Goal: Task Accomplishment & Management: Manage account settings

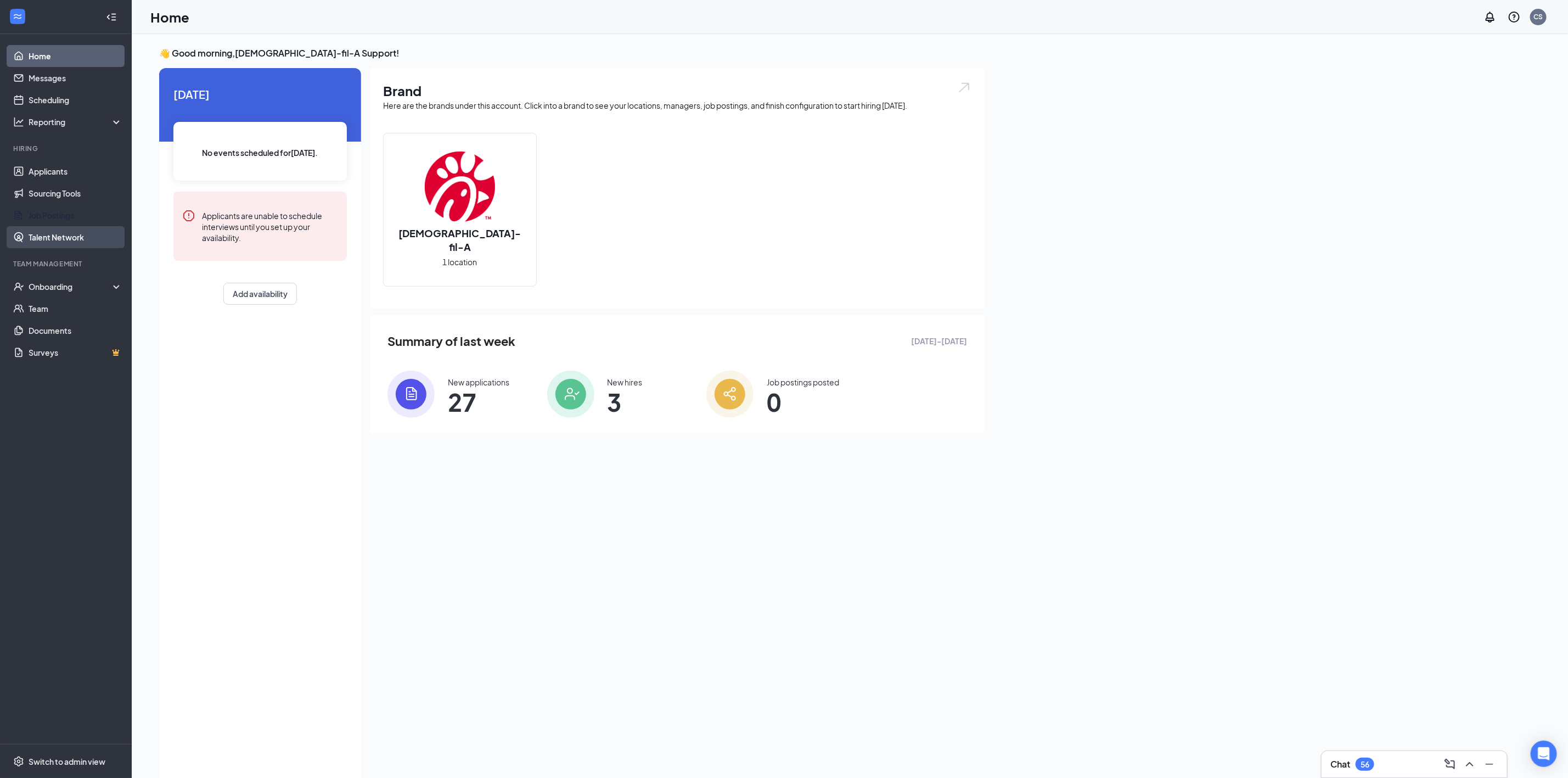
drag, startPoint x: 64, startPoint y: 214, endPoint x: 76, endPoint y: 237, distance: 25.9
click at [64, 214] on link "Job Postings" at bounding box center [75, 215] width 94 height 22
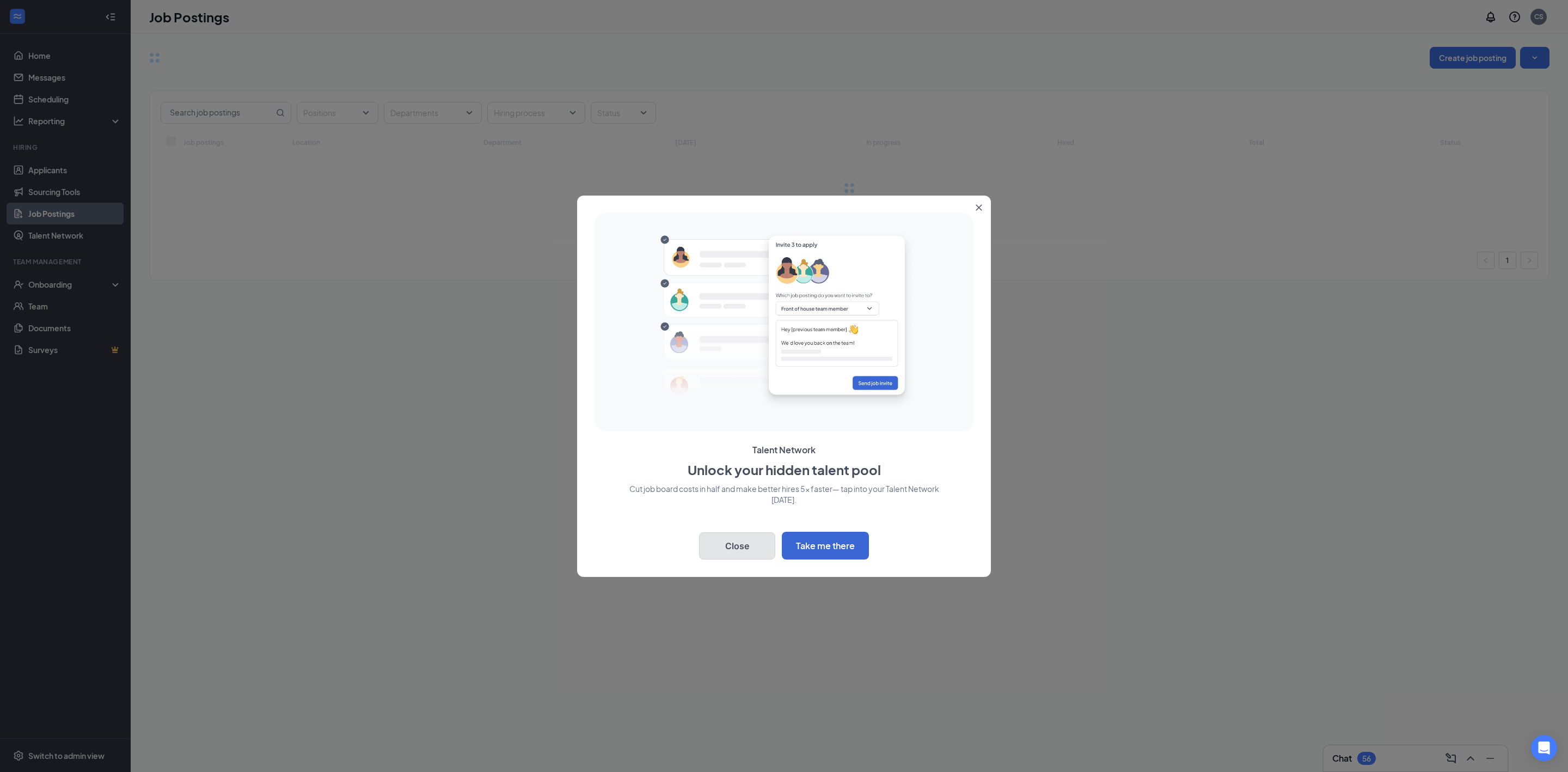
drag, startPoint x: 732, startPoint y: 547, endPoint x: 735, endPoint y: 552, distance: 5.8
click at [735, 552] on button "Close" at bounding box center [737, 545] width 76 height 27
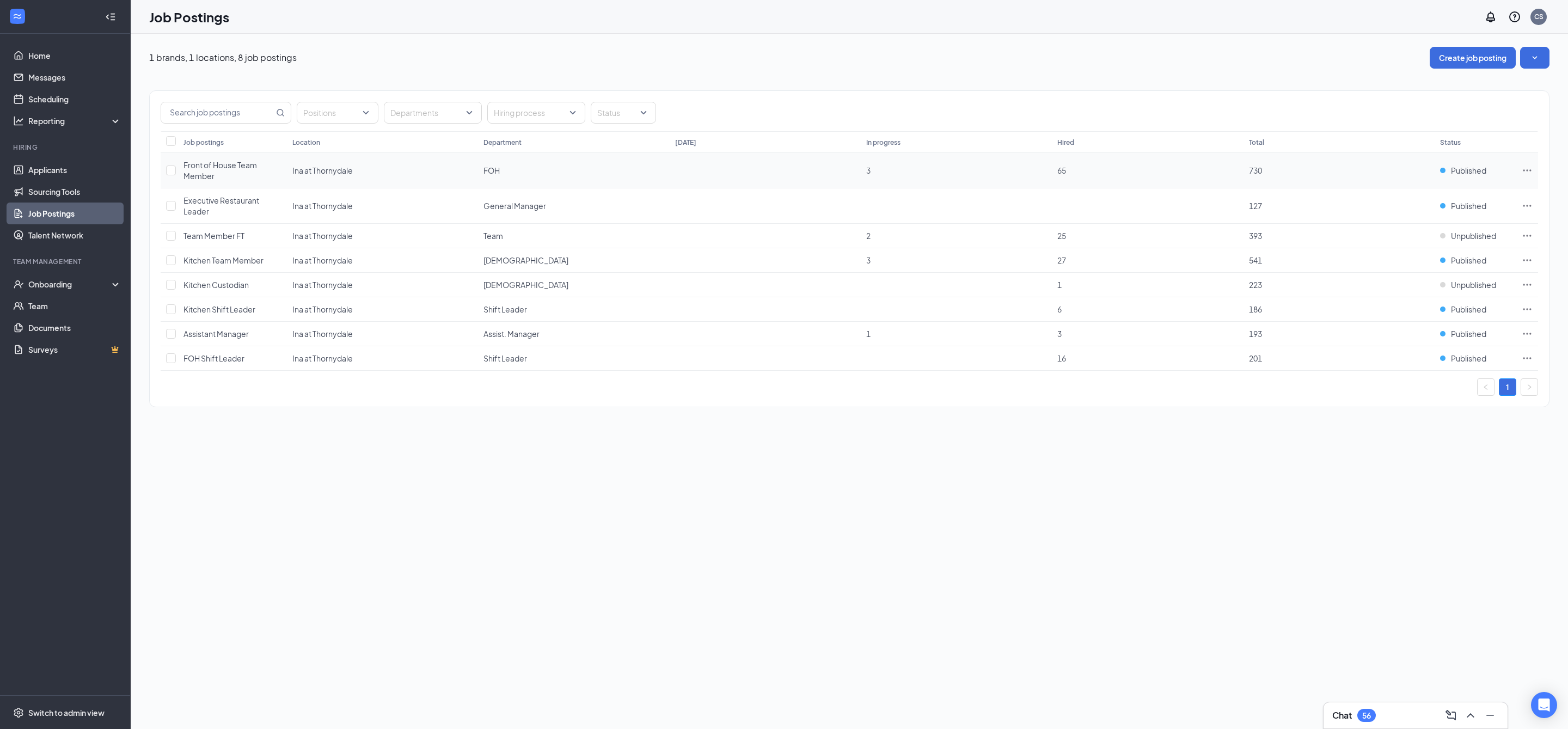
click at [1531, 170] on icon "Ellipses" at bounding box center [1527, 170] width 11 height 11
click at [1128, 66] on div "1 brands, 1 locations, 8 job postings Create job posting" at bounding box center [850, 58] width 1401 height 22
click at [1461, 53] on button "Create job posting" at bounding box center [1472, 58] width 86 height 22
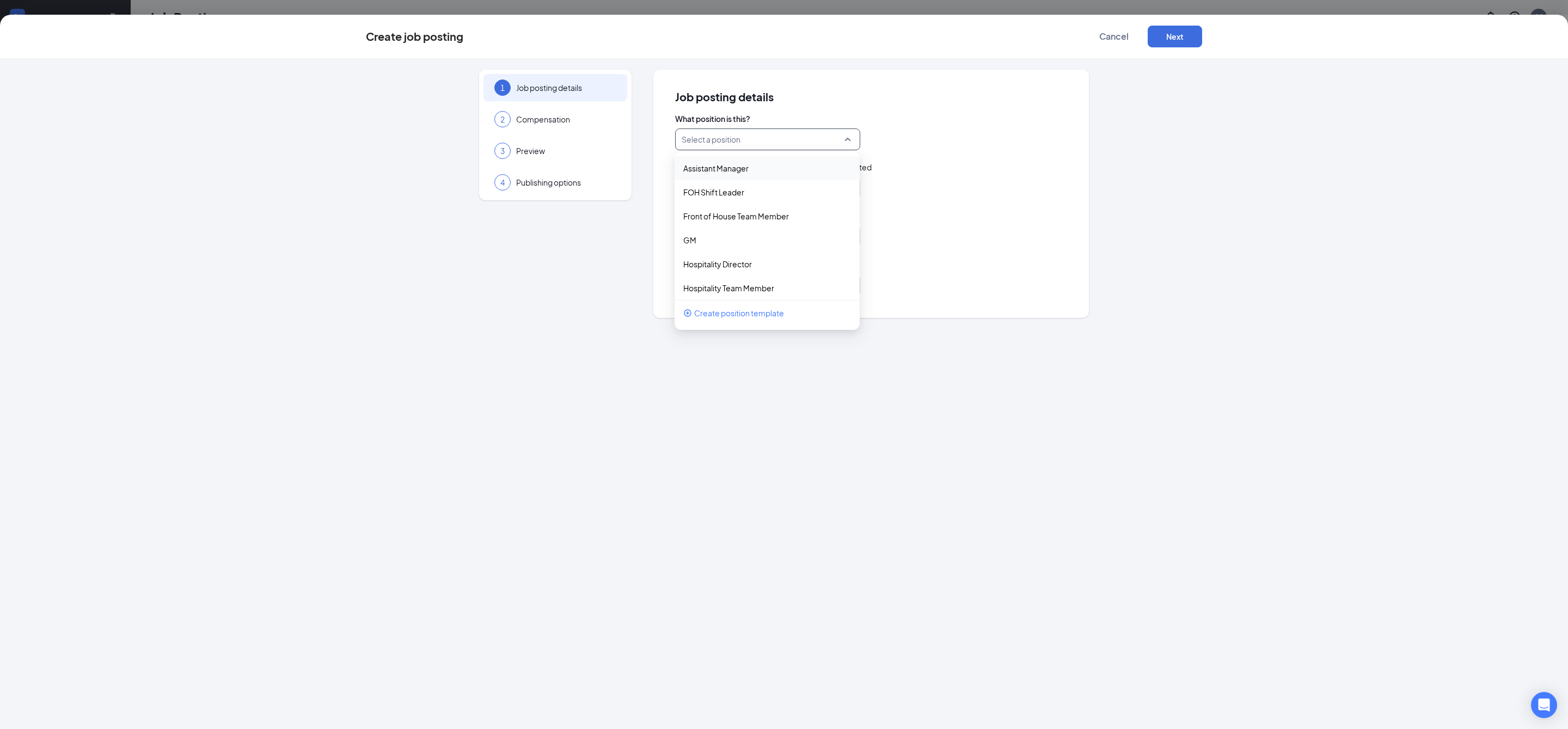
click at [720, 136] on input "search" at bounding box center [764, 139] width 164 height 20
drag, startPoint x: 662, startPoint y: 124, endPoint x: 747, endPoint y: 108, distance: 86.5
click at [747, 108] on div "Job posting details What position is this? Select a position 112070 112067 Assi…" at bounding box center [871, 193] width 436 height 248
click at [777, 137] on input "search" at bounding box center [764, 139] width 164 height 20
click at [1098, 40] on button "Cancel" at bounding box center [1114, 37] width 54 height 22
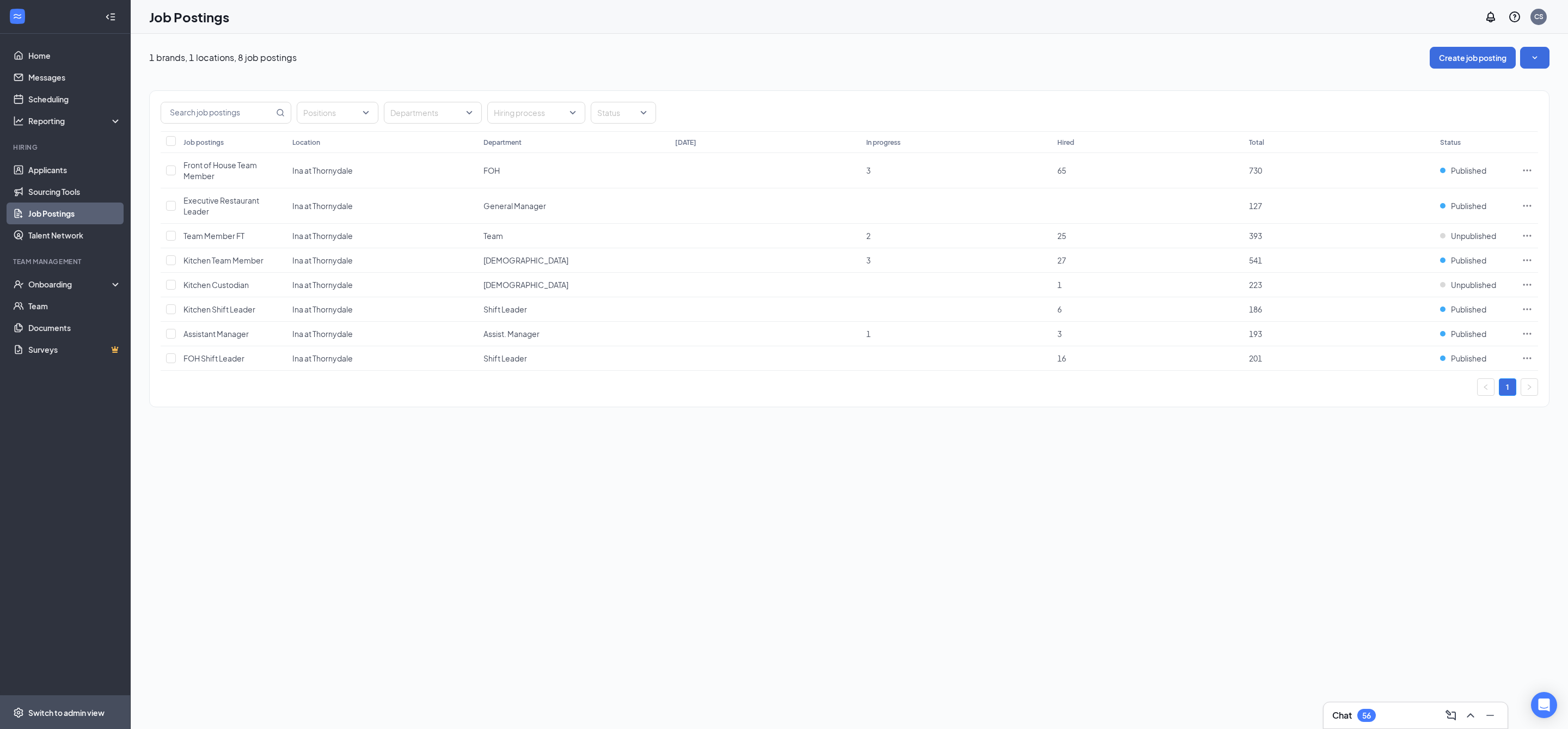
click at [104, 698] on span "Switch to admin view" at bounding box center [74, 712] width 94 height 33
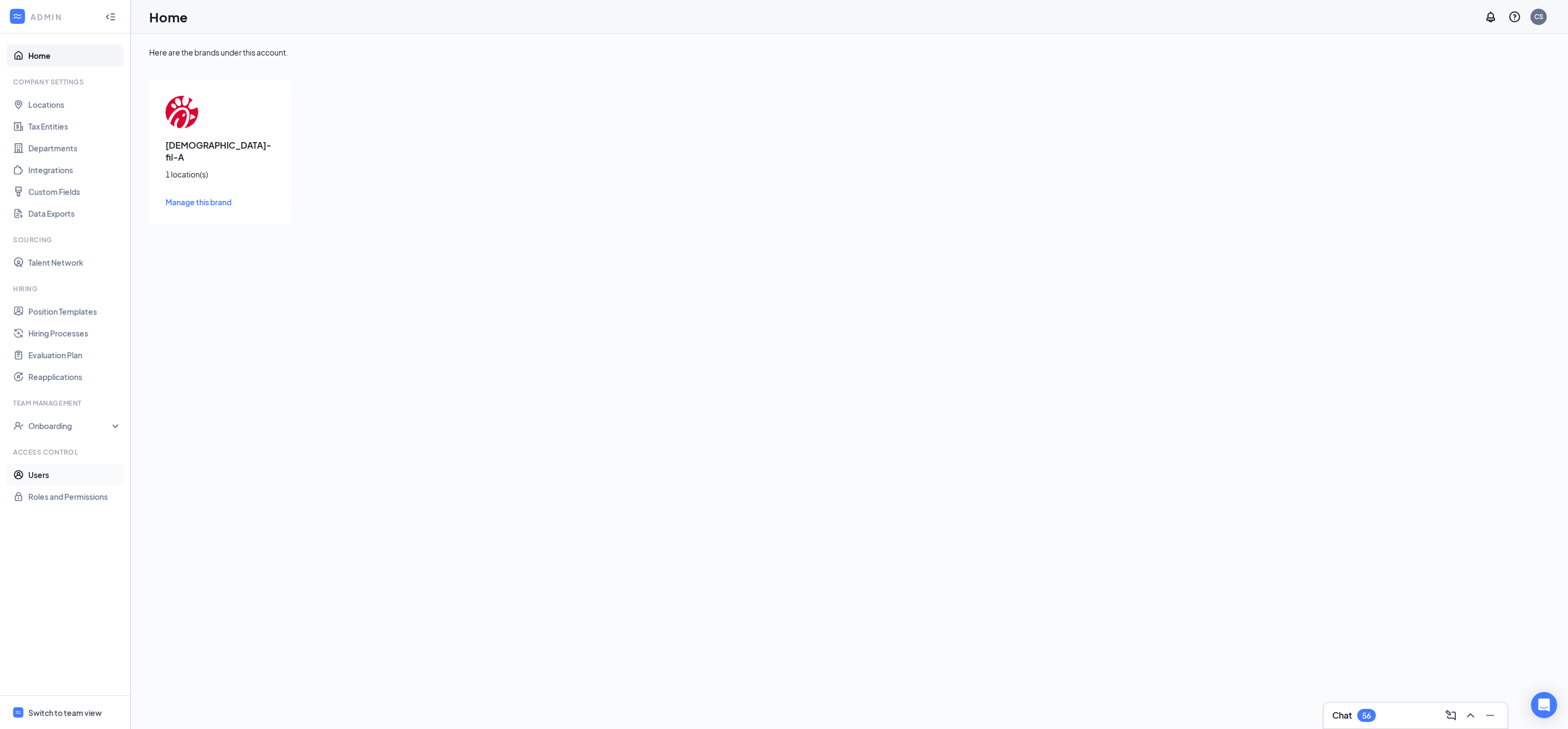
click at [75, 472] on link "Users" at bounding box center [74, 474] width 94 height 22
checkbox input "false"
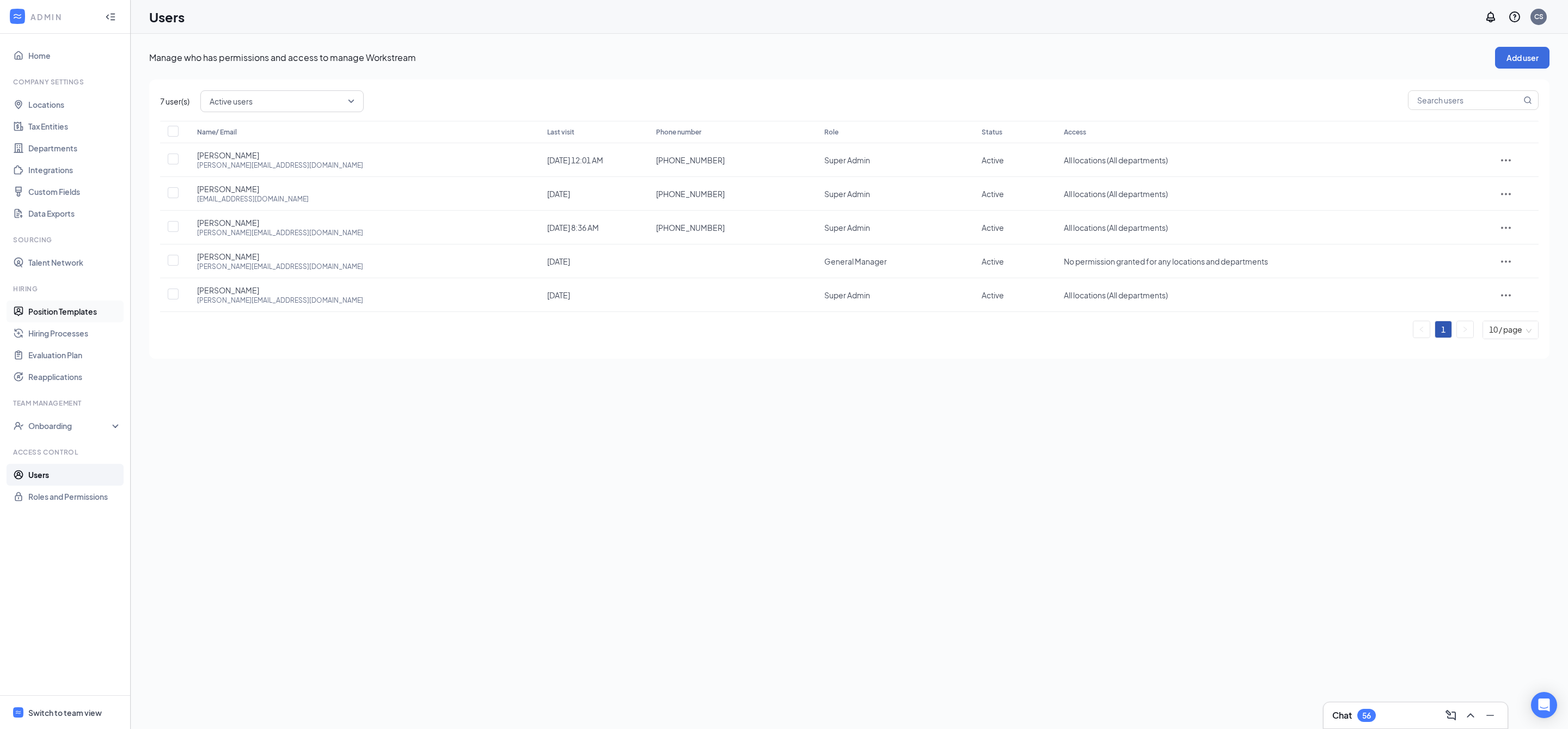
click at [77, 315] on link "Position Templates" at bounding box center [74, 311] width 94 height 22
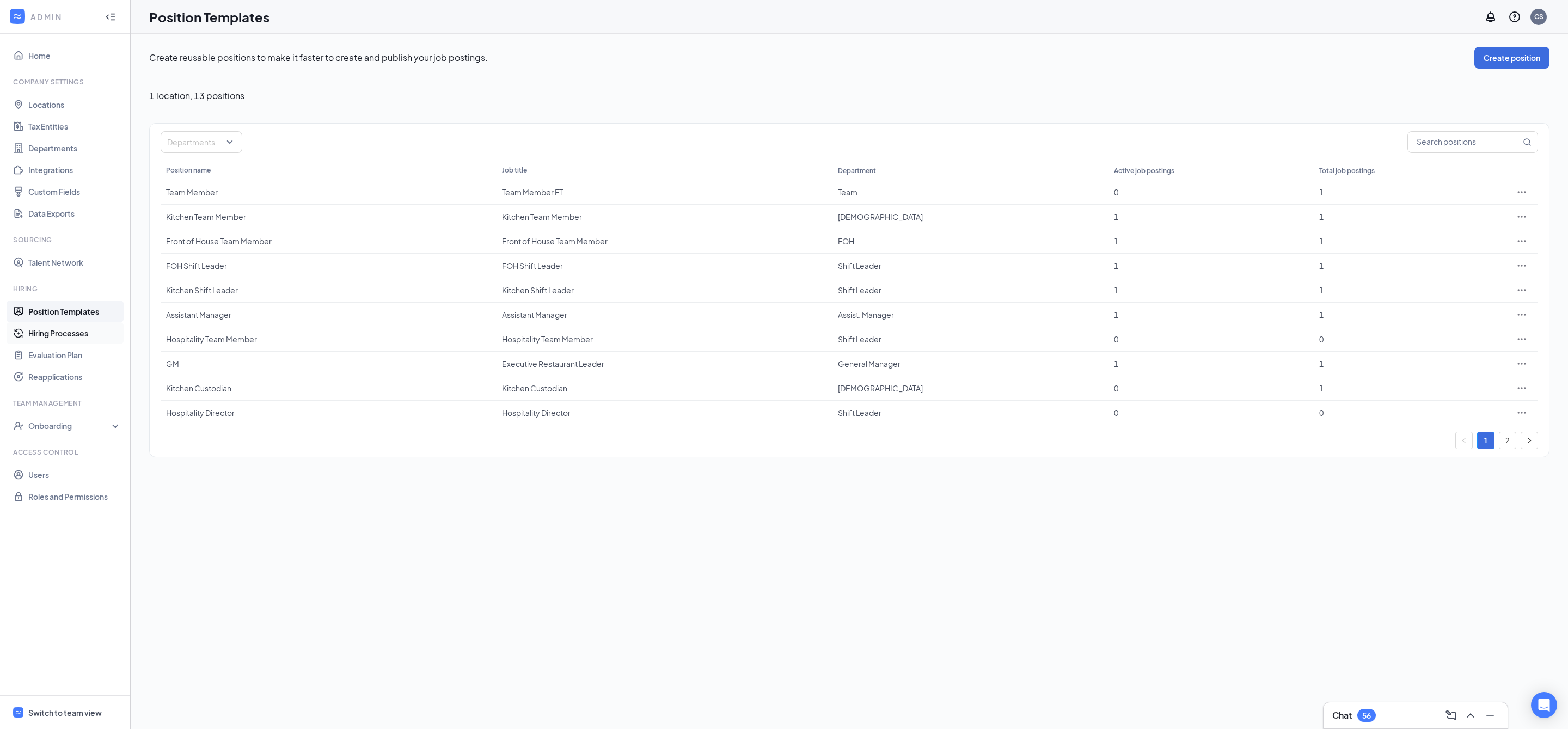
click at [72, 327] on link "Hiring Processes" at bounding box center [74, 333] width 94 height 22
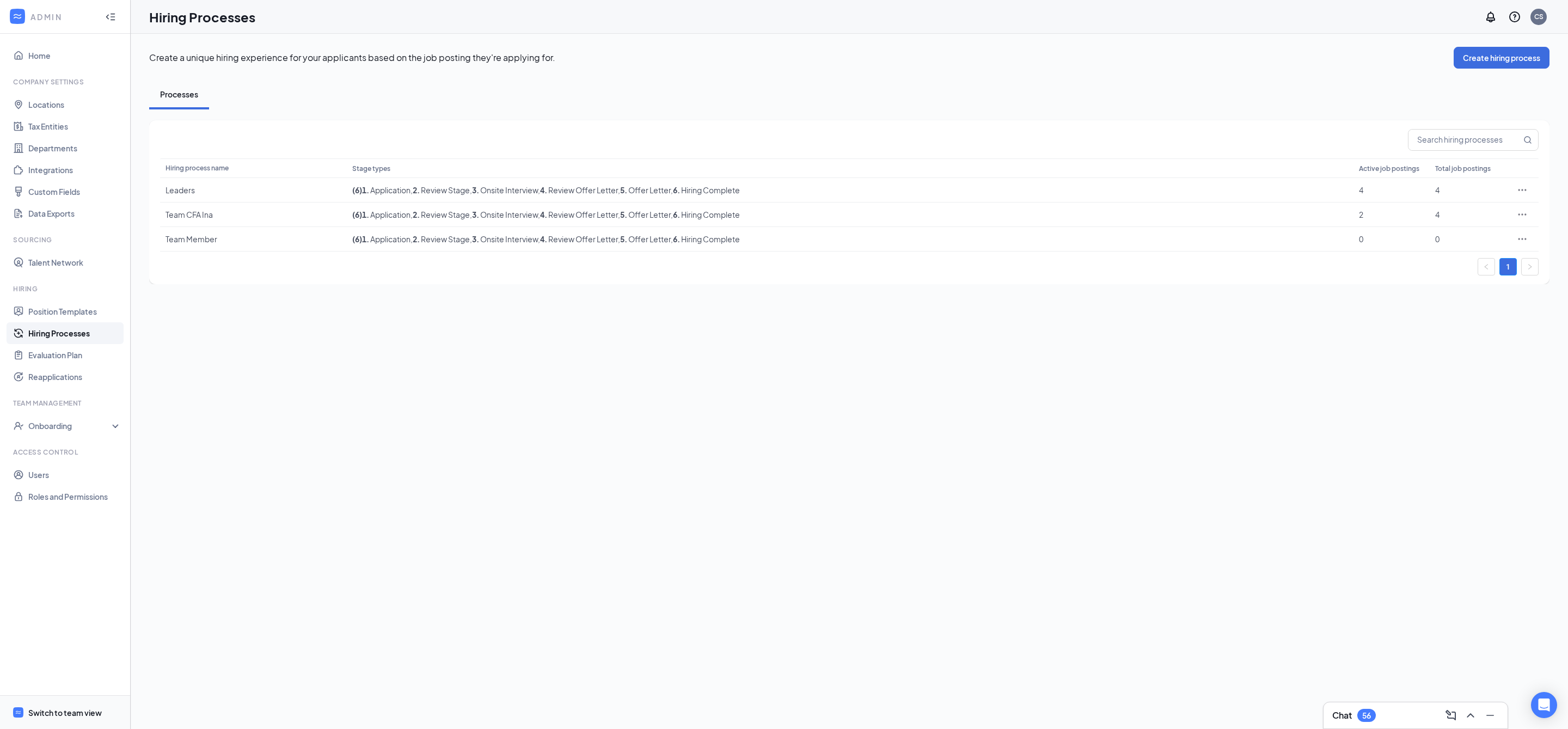
click at [66, 714] on div "Switch to team view" at bounding box center [65, 712] width 73 height 11
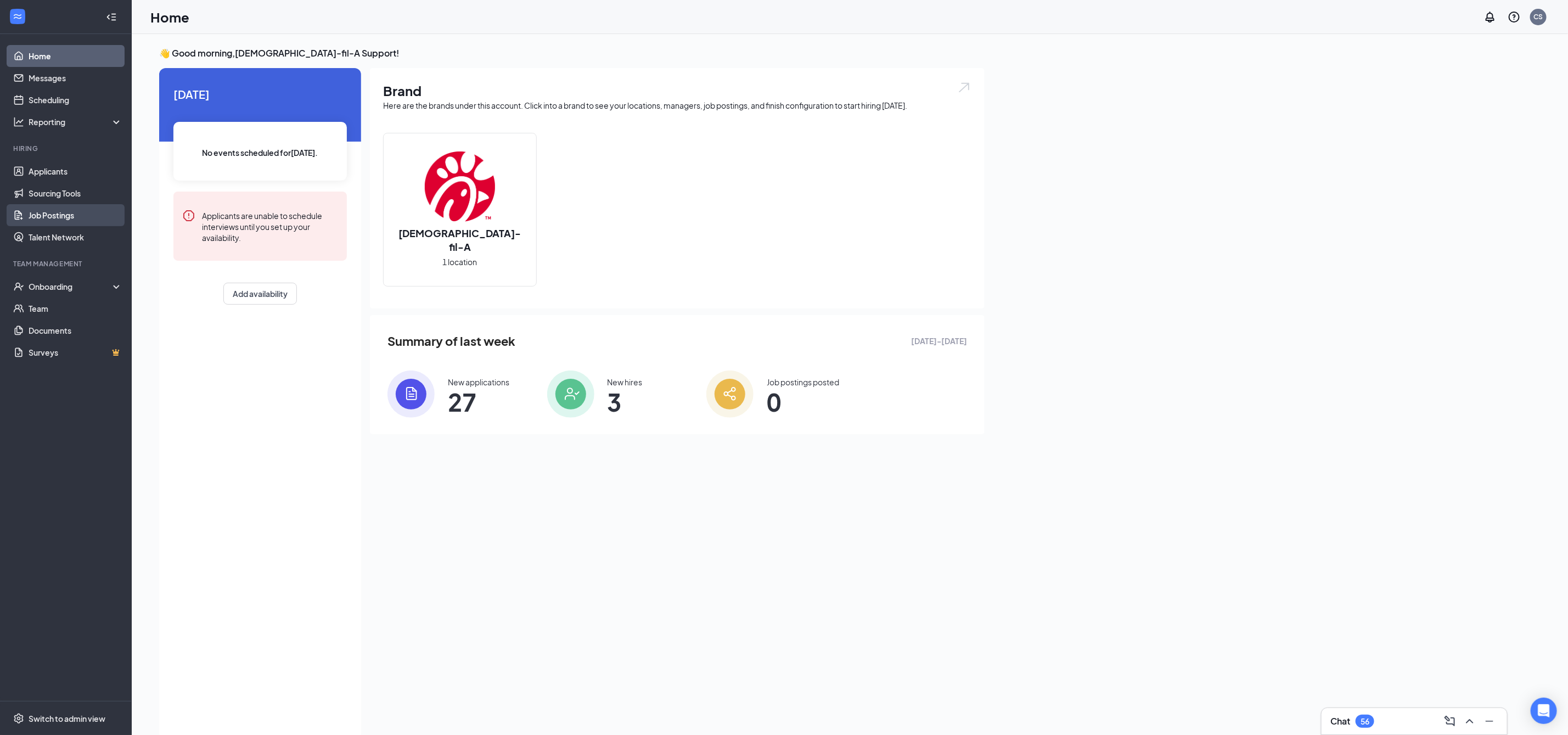
click at [73, 211] on link "Job Postings" at bounding box center [75, 215] width 94 height 22
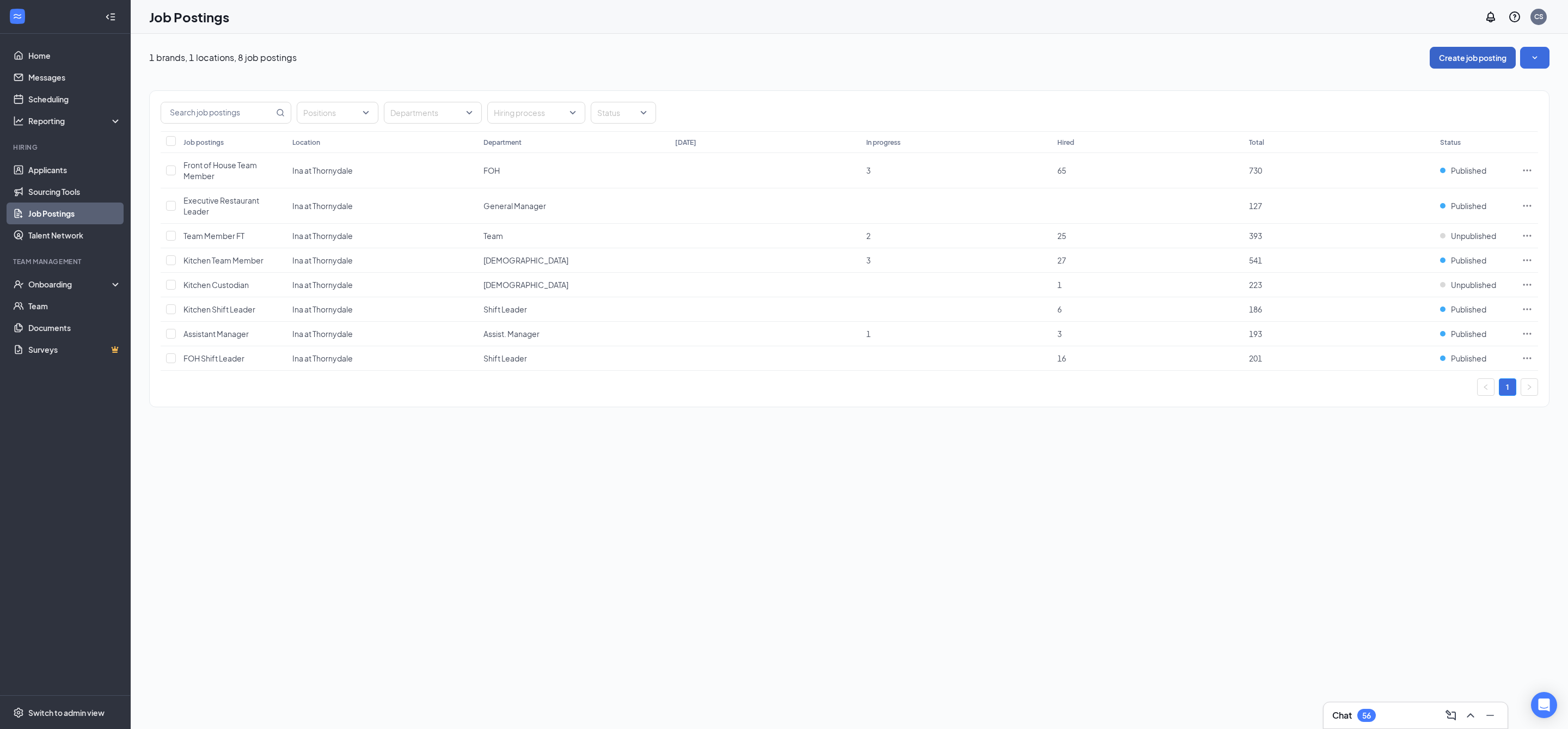
click at [1461, 54] on button "Create job posting" at bounding box center [1472, 58] width 86 height 22
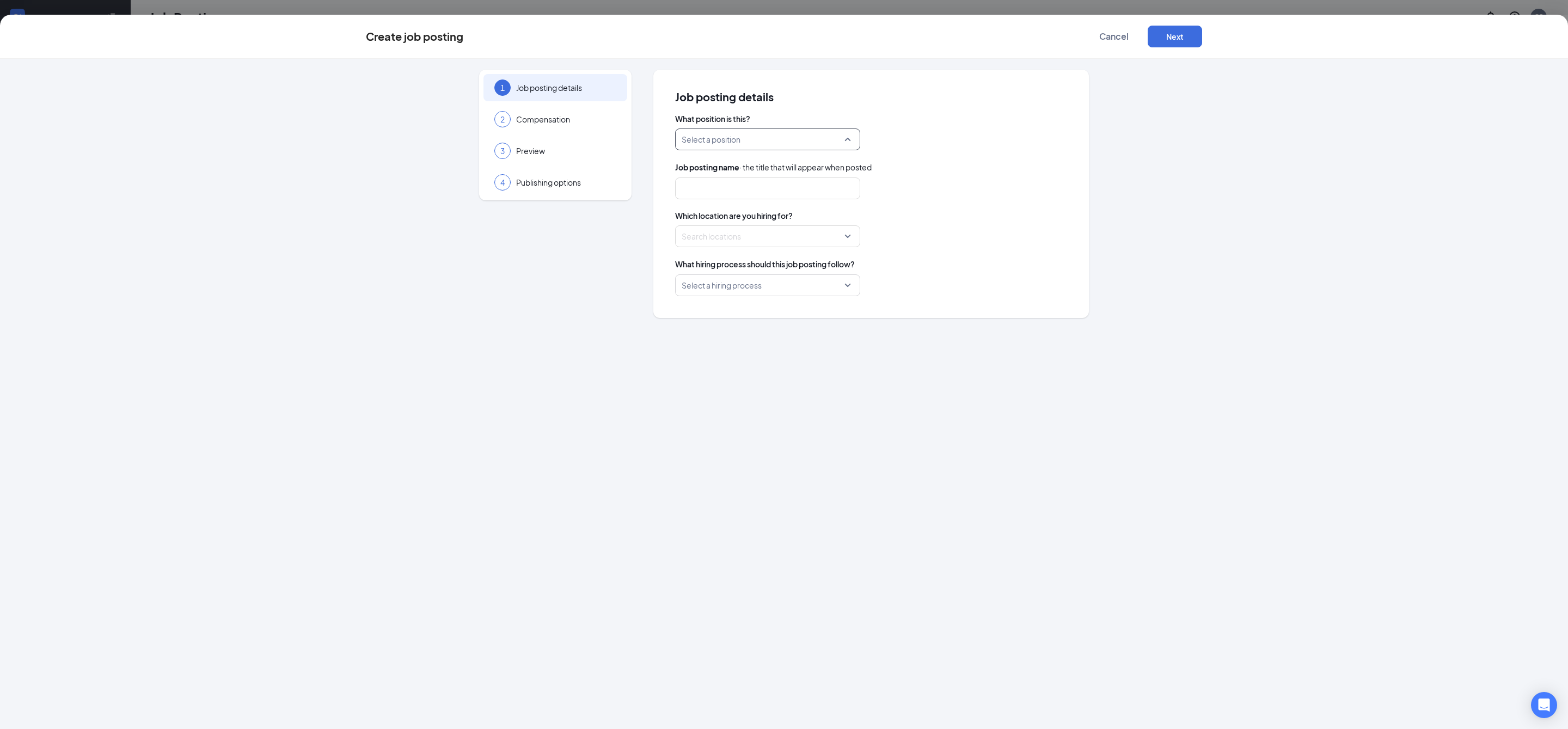
click at [820, 137] on input "search" at bounding box center [764, 139] width 164 height 20
click at [756, 190] on p "FOH Shift Leader" at bounding box center [758, 192] width 151 height 11
type input "FOH Shift Leader"
click at [773, 232] on div at bounding box center [764, 236] width 164 height 17
click at [700, 310] on div at bounding box center [701, 310] width 10 height 10
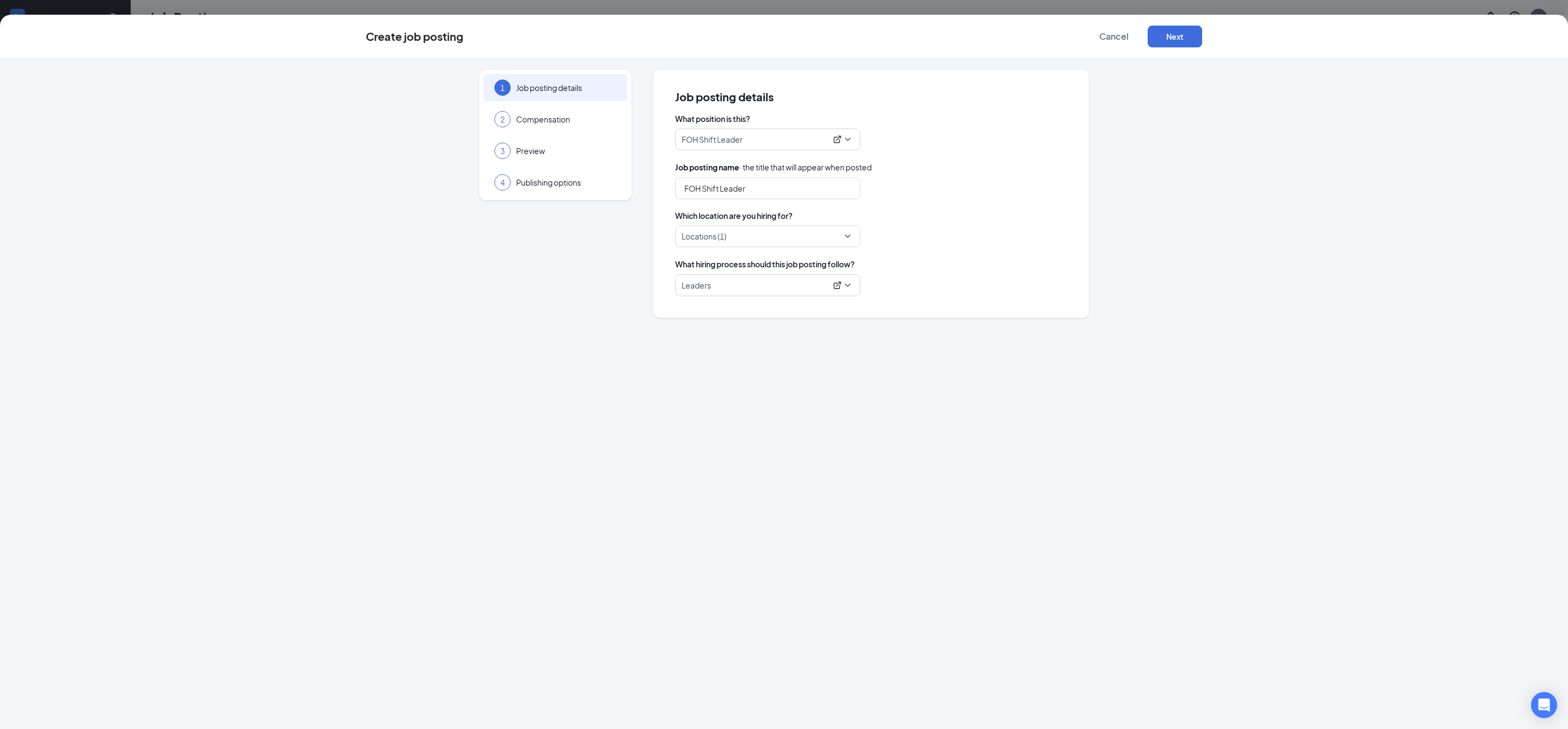
click at [881, 367] on div "1 Job posting details 2 Compensation 3 Preview 4 Publishing options Job posting…" at bounding box center [784, 393] width 1568 height 670
click at [784, 283] on p "Leaders" at bounding box center [755, 284] width 145 height 11
click at [720, 320] on p "Leaders" at bounding box center [754, 315] width 142 height 11
click at [1183, 28] on button "Next" at bounding box center [1175, 37] width 54 height 22
click at [720, 194] on input "FOH Shift Leader" at bounding box center [768, 188] width 185 height 22
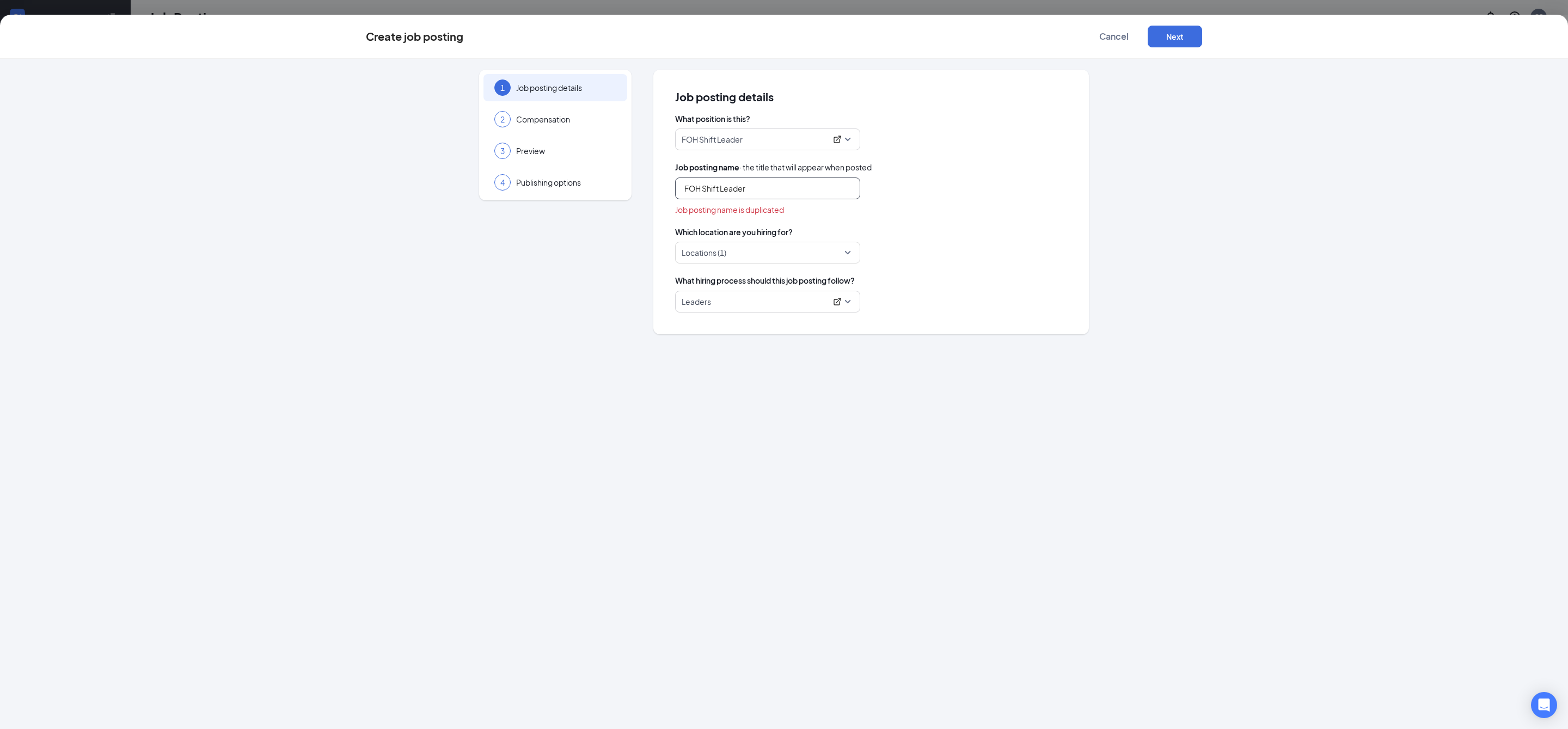
click at [763, 188] on input "FOH Shift Leader" at bounding box center [768, 188] width 185 height 22
click at [570, 157] on div "3 Preview" at bounding box center [555, 150] width 144 height 27
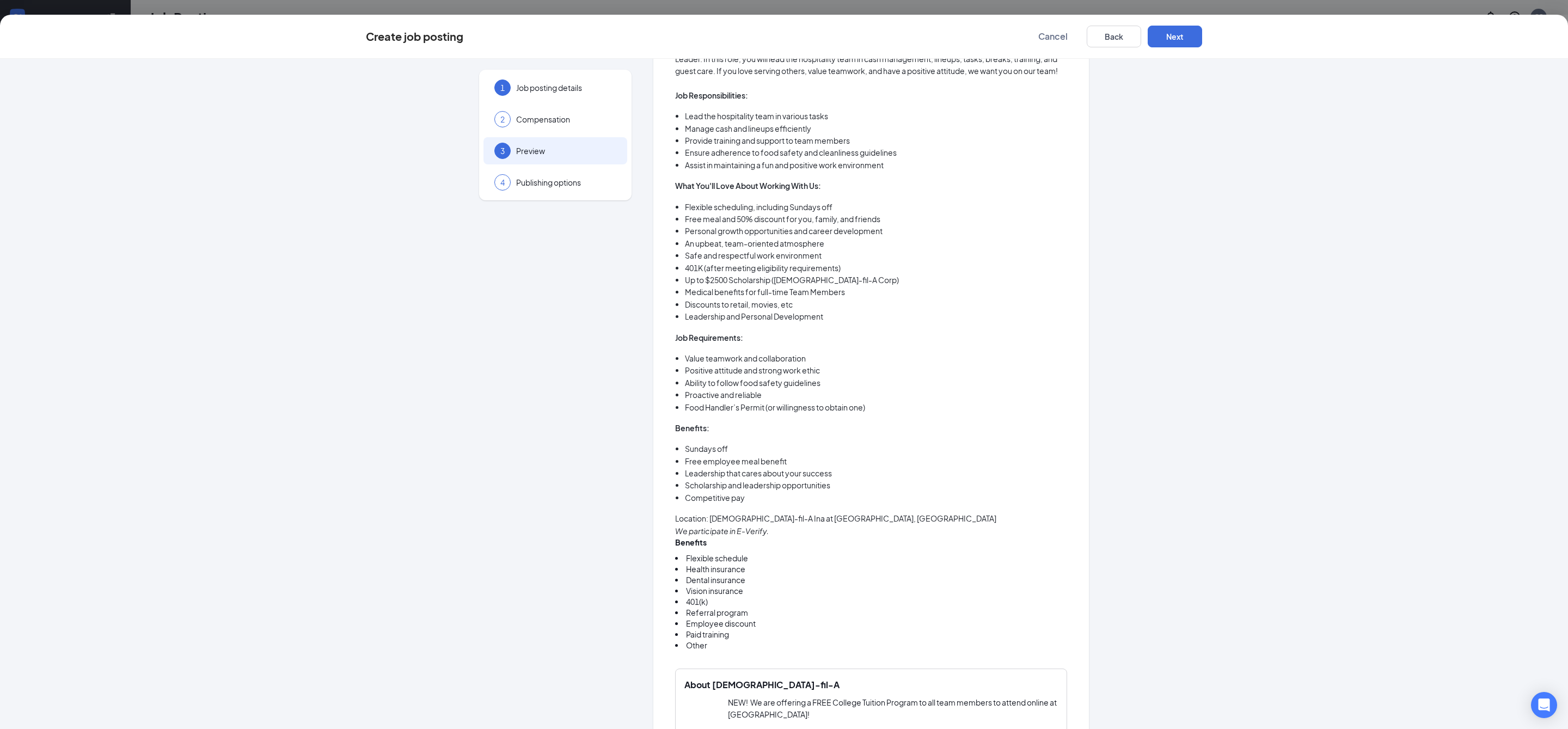
scroll to position [82, 0]
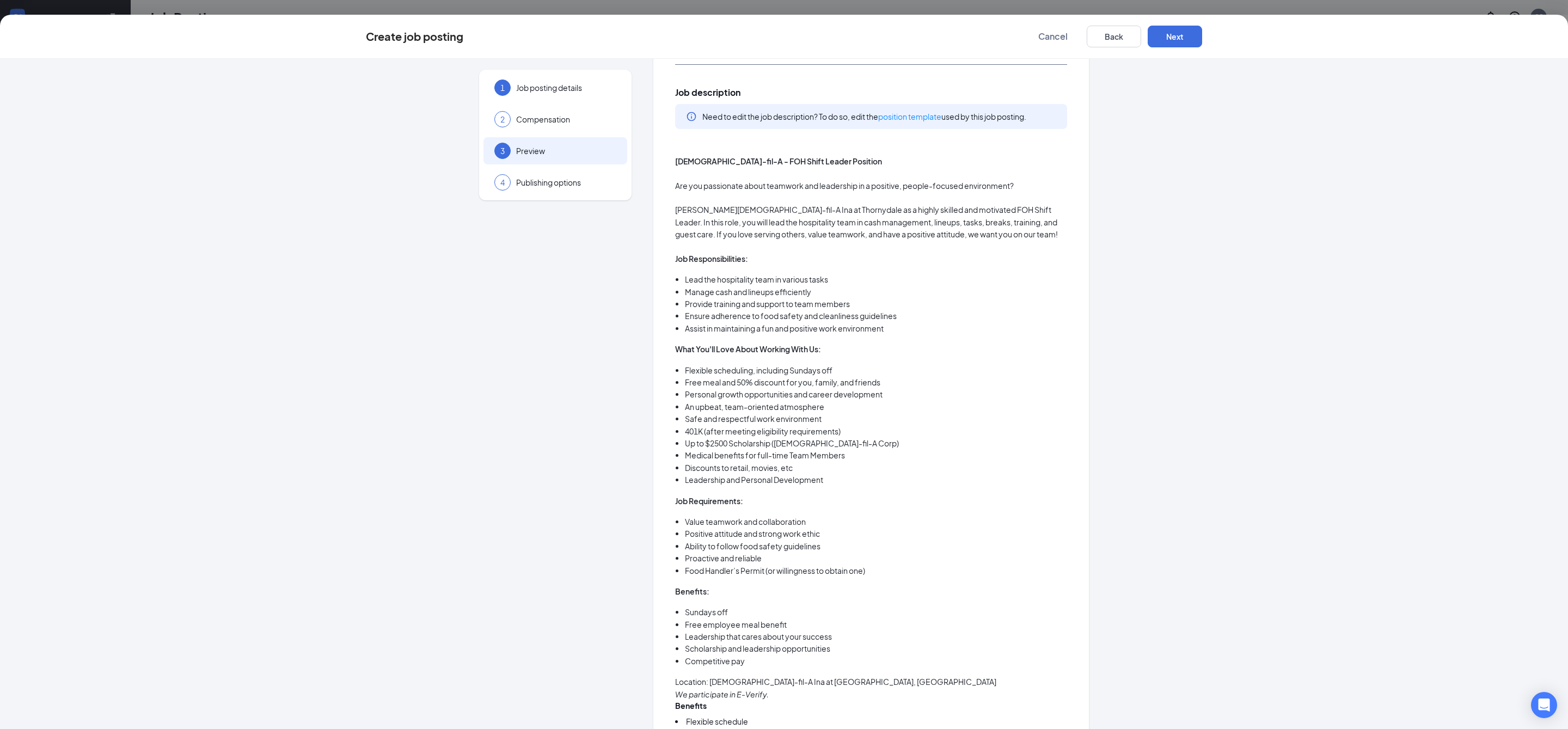
drag, startPoint x: 667, startPoint y: 159, endPoint x: 883, endPoint y: 420, distance: 338.8
click at [883, 420] on div "FOH Shift Leader Full Time ‧ Part Time ‧ On site Customize Job description Need…" at bounding box center [871, 619] width 436 height 1262
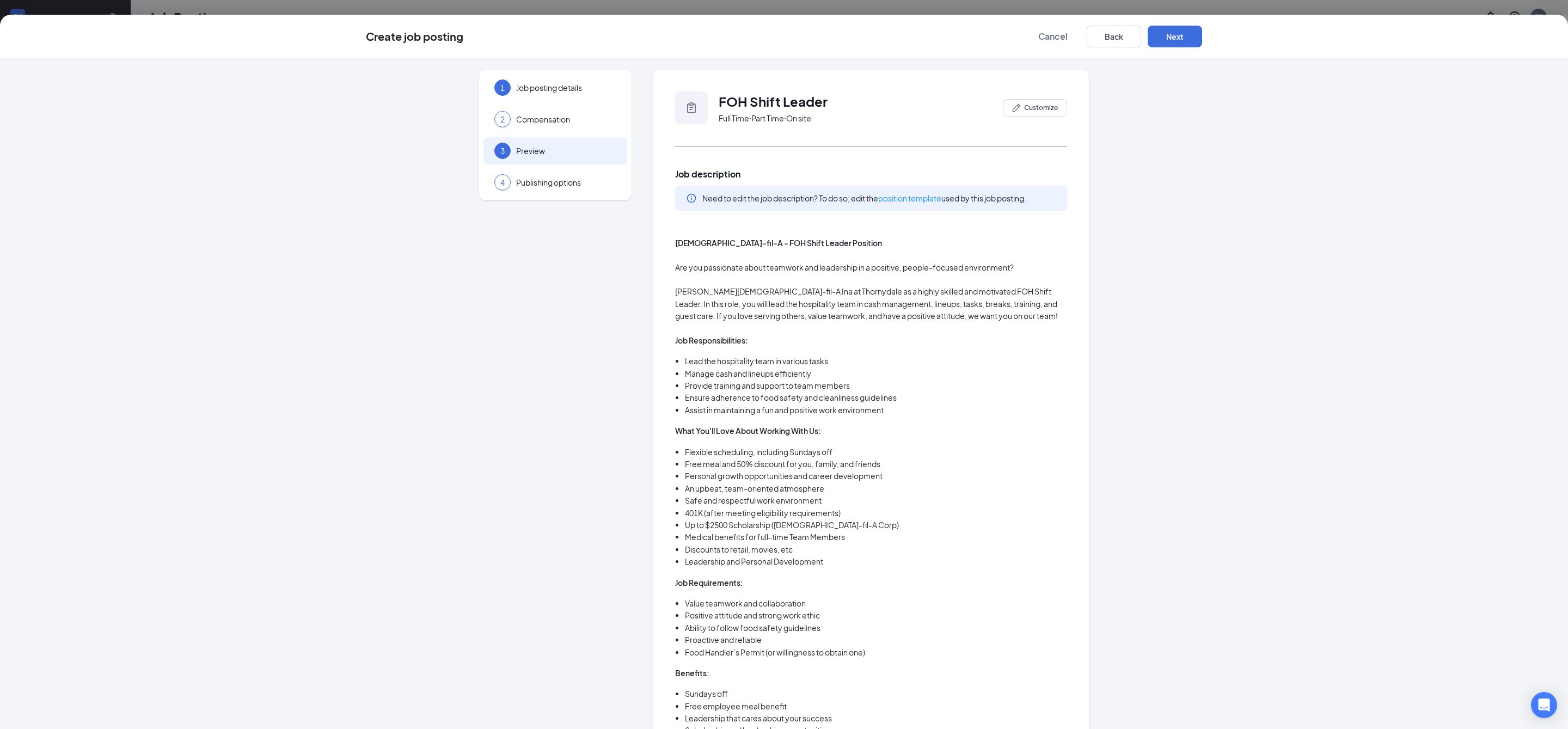
scroll to position [490, 0]
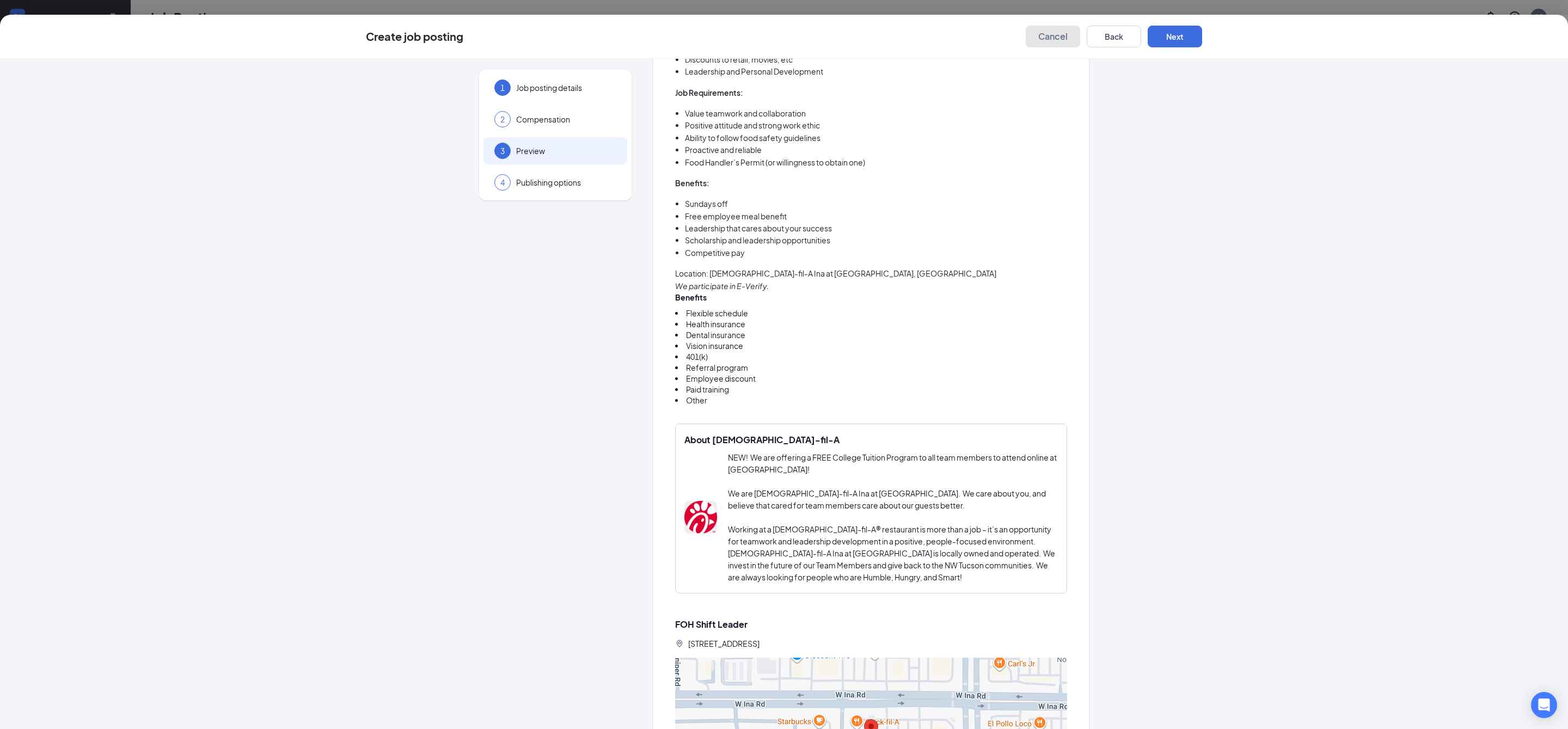
click at [1063, 44] on button "Cancel" at bounding box center [1053, 37] width 54 height 22
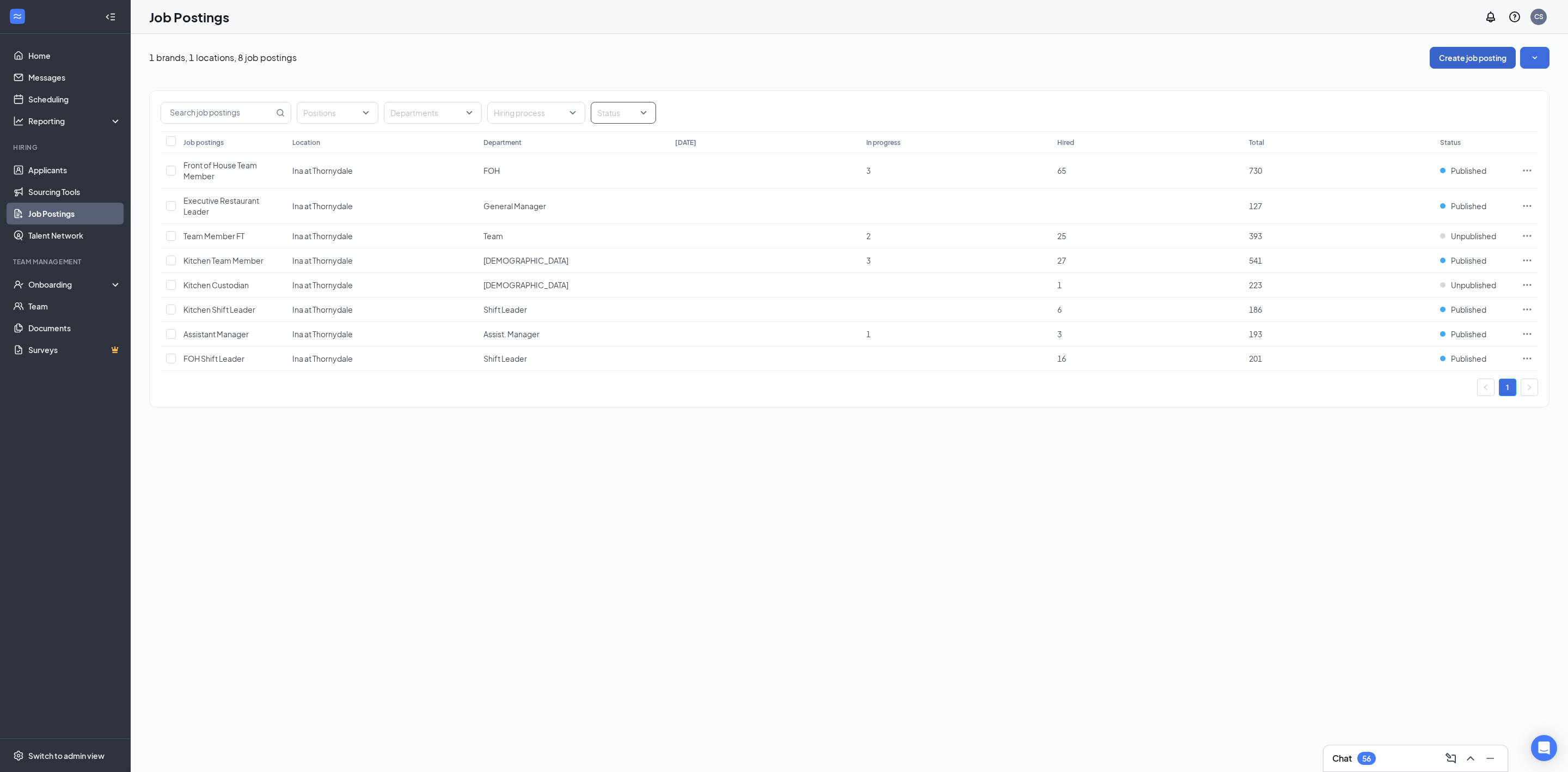
click at [626, 116] on div at bounding box center [618, 113] width 49 height 17
click at [628, 169] on span "Published" at bounding box center [632, 168] width 36 height 10
click at [552, 369] on div "Positions Departments Hiring process Status (1) Job postings Location Departmen…" at bounding box center [850, 219] width 1401 height 301
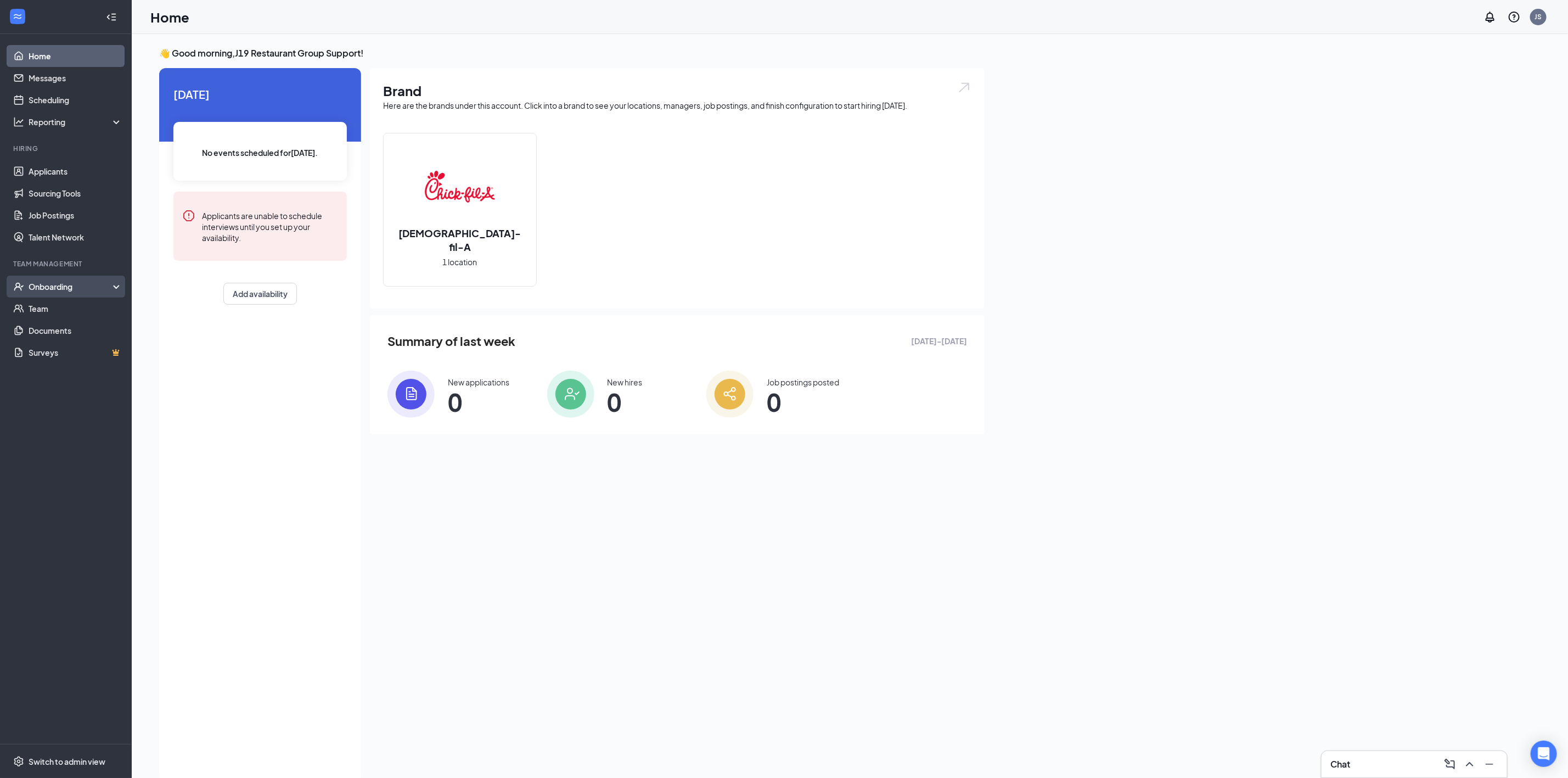
click at [53, 292] on div "Onboarding" at bounding box center [65, 286] width 131 height 22
click at [99, 756] on div "Switch to admin view" at bounding box center [66, 760] width 77 height 11
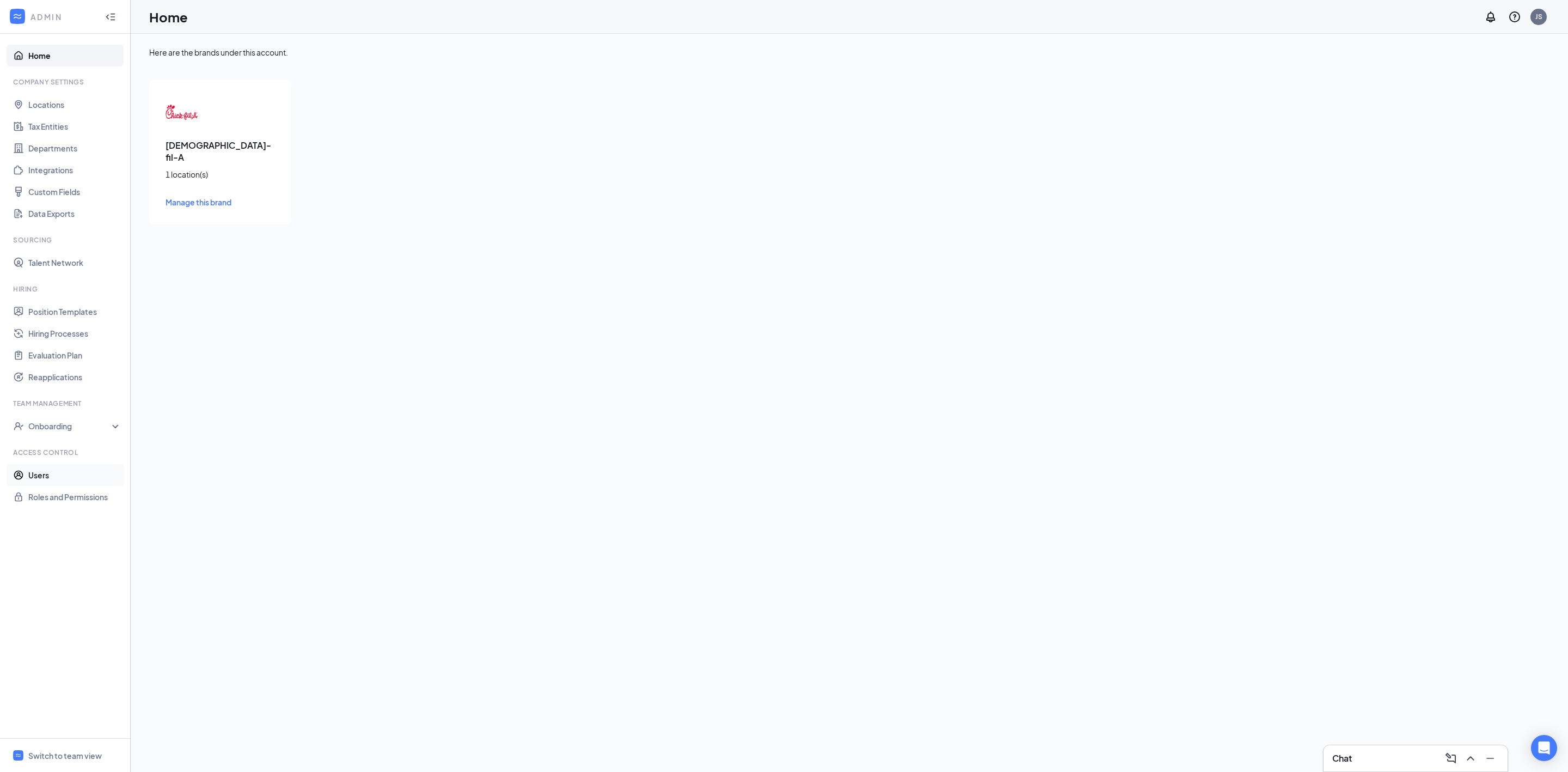
click at [52, 480] on link "Users" at bounding box center [74, 475] width 94 height 22
checkbox input "false"
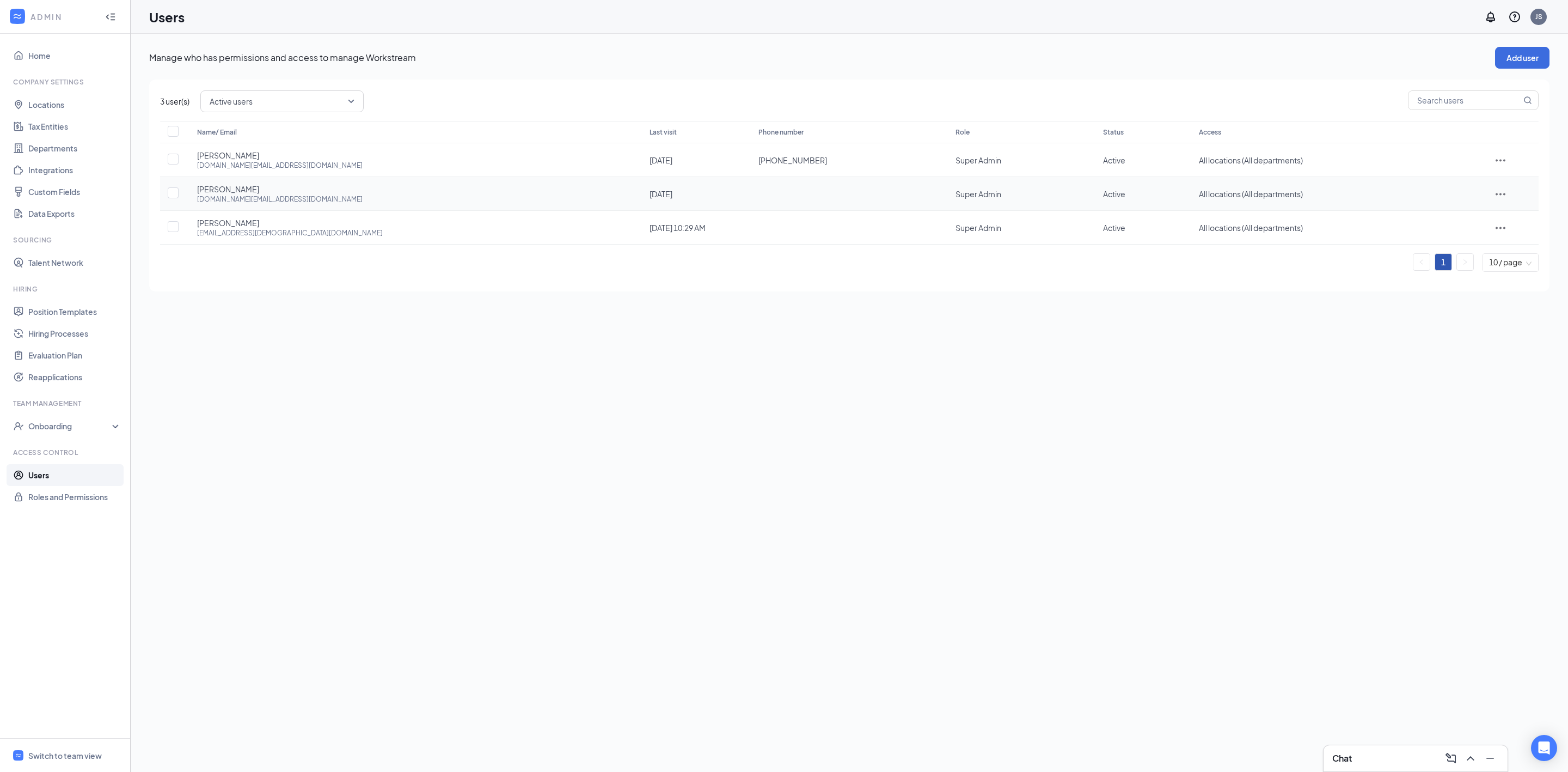
click at [1495, 192] on icon "ActionsIcon" at bounding box center [1501, 194] width 14 height 14
click at [1487, 215] on span "Edit user" at bounding box center [1485, 217] width 31 height 10
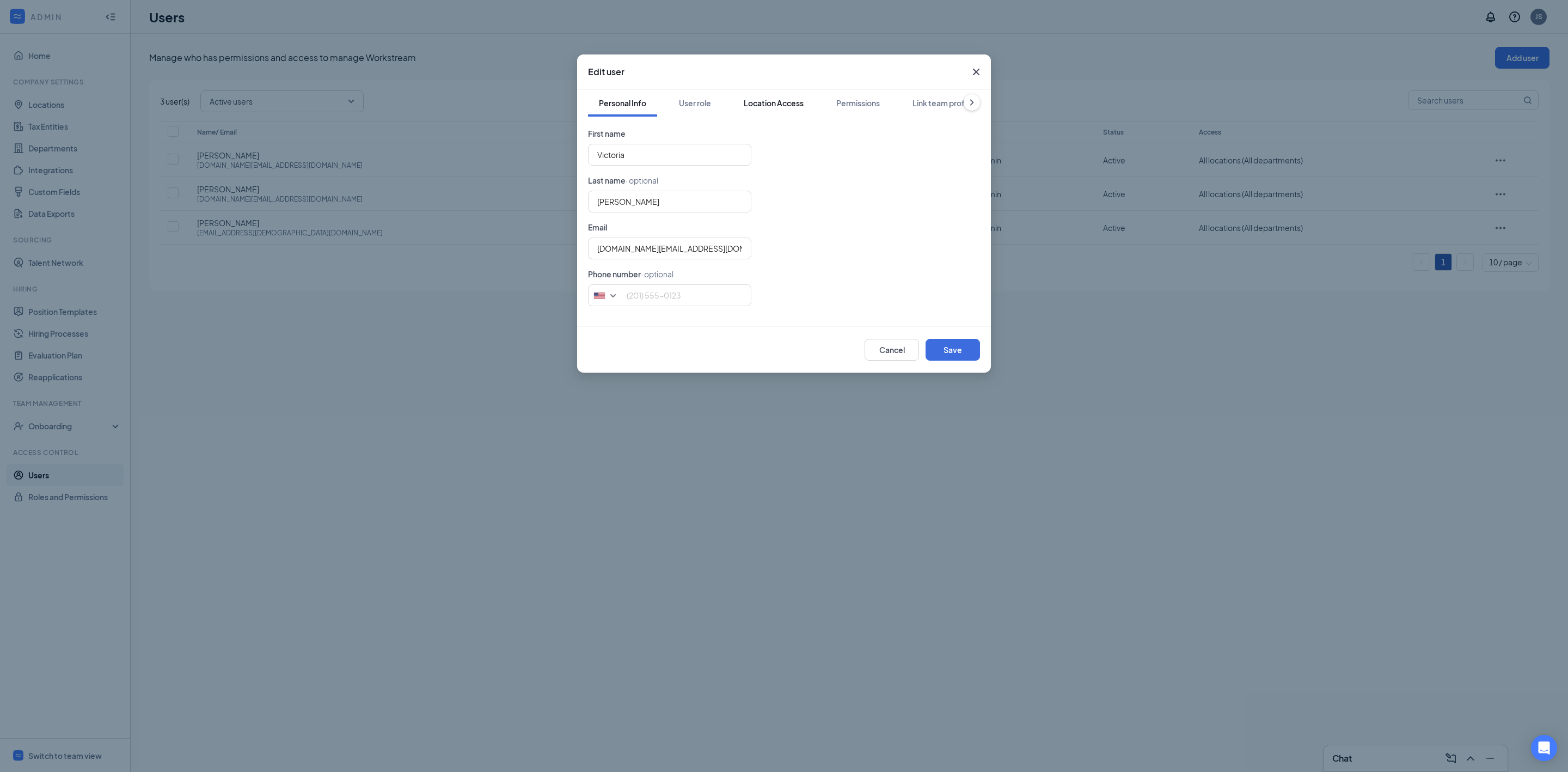
click at [794, 98] on div "Location Access" at bounding box center [774, 102] width 60 height 11
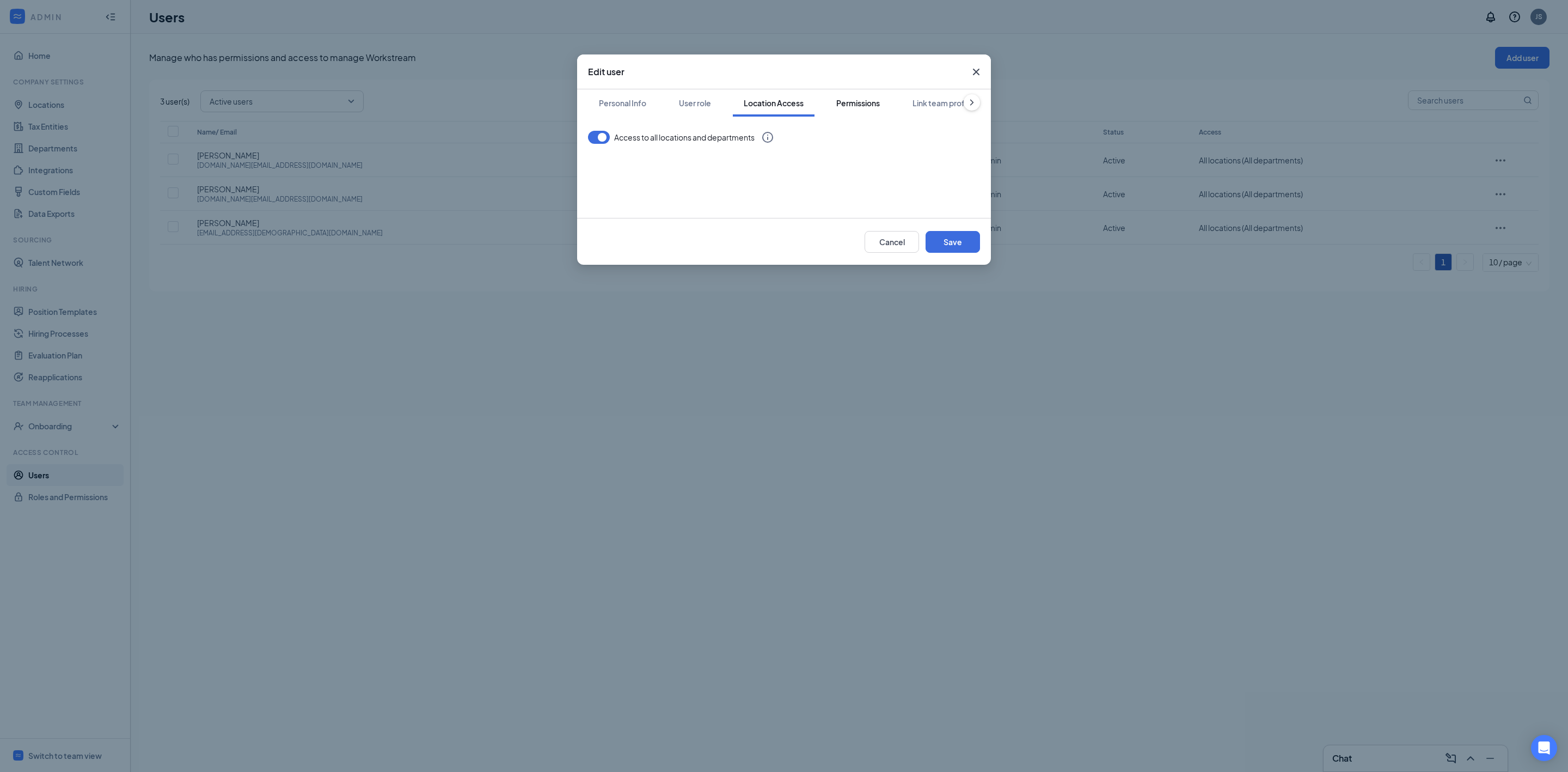
click at [860, 98] on div "Permissions" at bounding box center [858, 102] width 43 height 11
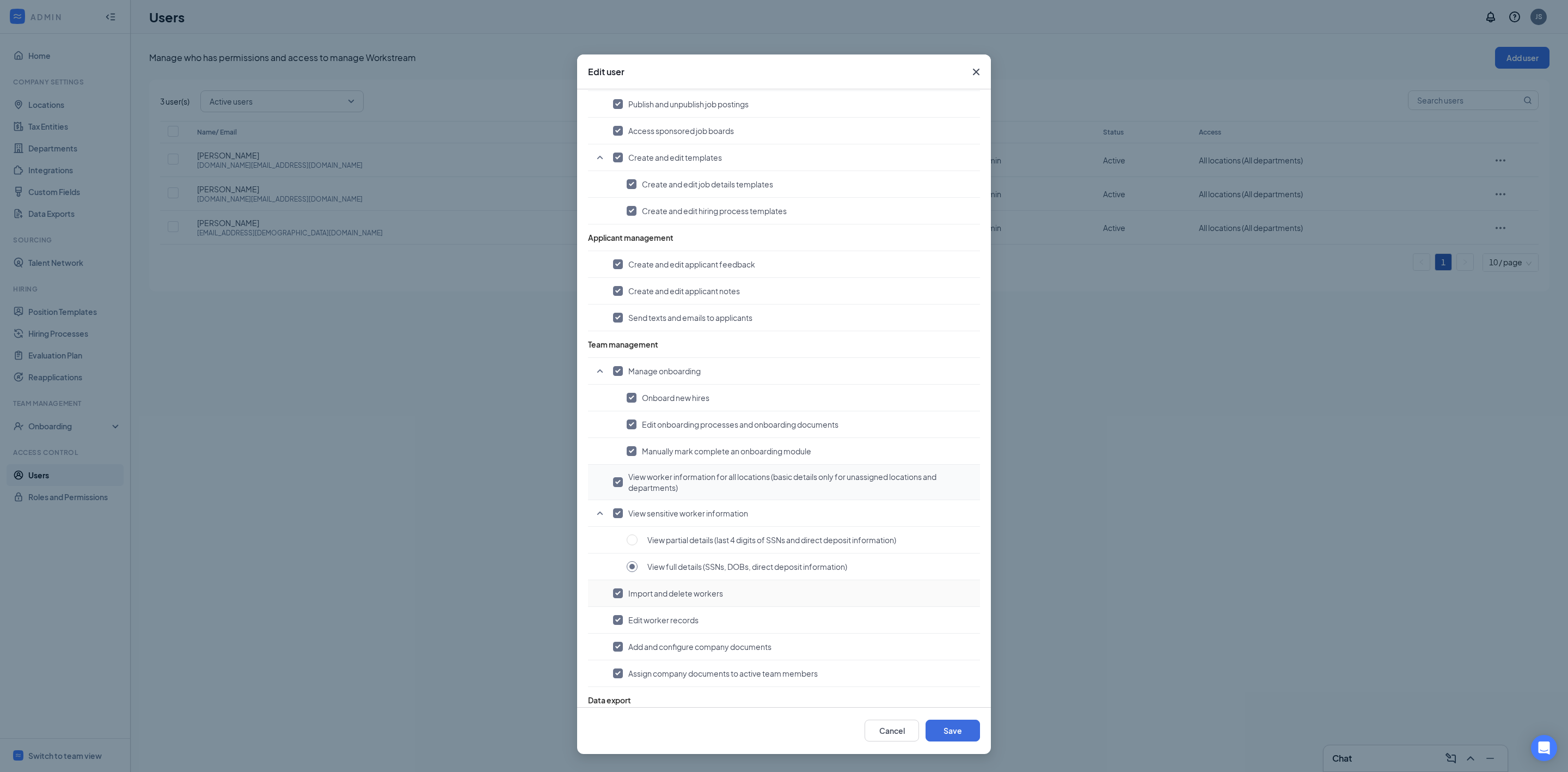
scroll to position [435, 0]
